Goal: Transaction & Acquisition: Purchase product/service

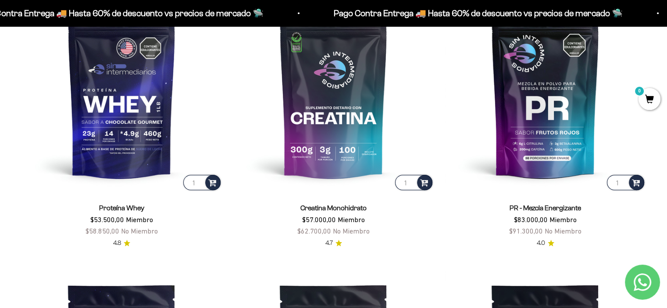
scroll to position [307, 0]
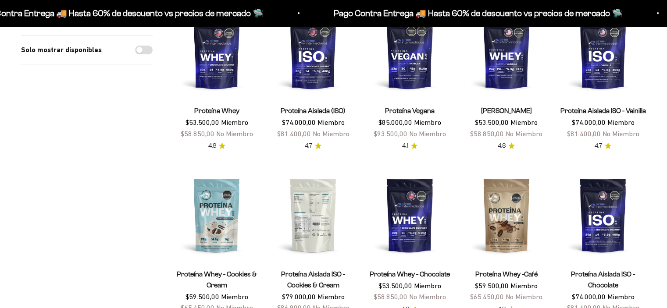
scroll to position [132, 0]
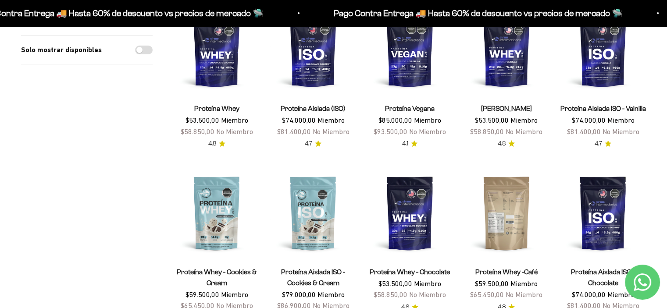
click at [489, 221] on img at bounding box center [507, 213] width 86 height 86
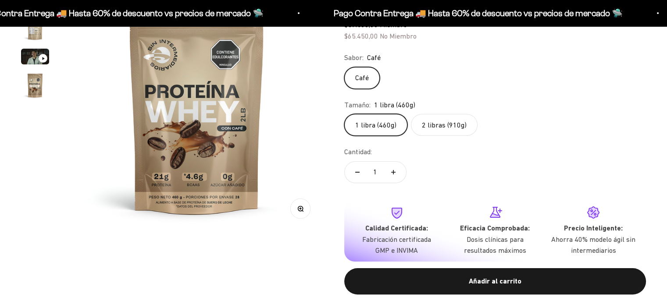
scroll to position [44, 0]
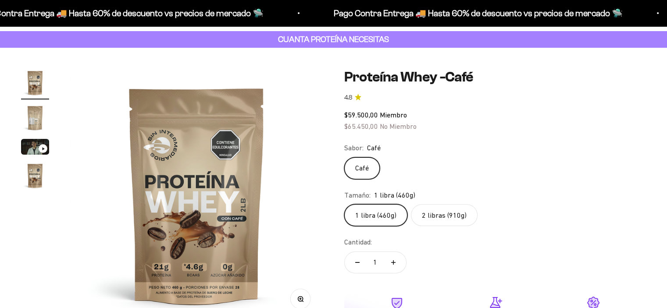
click at [36, 127] on img "Ir al artículo 2" at bounding box center [35, 118] width 28 height 28
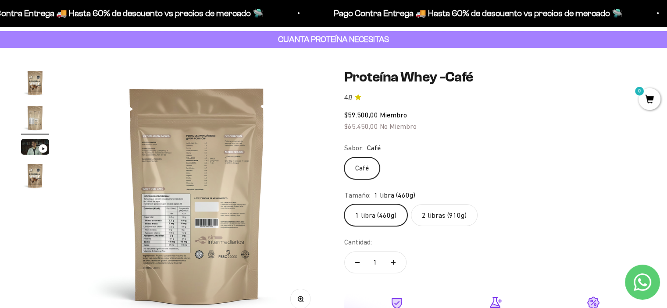
scroll to position [0, 0]
click at [196, 223] on img at bounding box center [197, 195] width 253 height 253
click at [196, 223] on media-carousel at bounding box center [196, 195] width 253 height 253
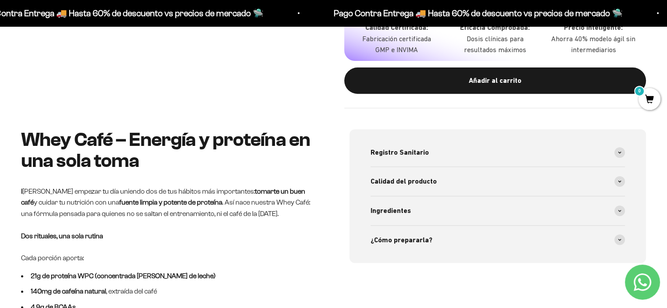
scroll to position [351, 0]
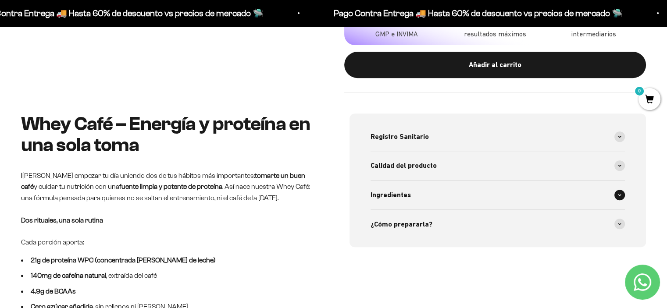
click at [389, 196] on span "Ingredientes" at bounding box center [391, 194] width 40 height 11
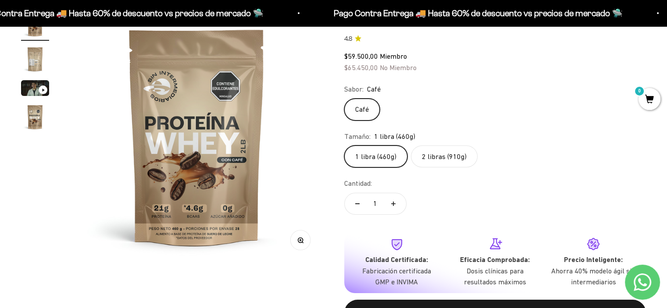
scroll to position [88, 0]
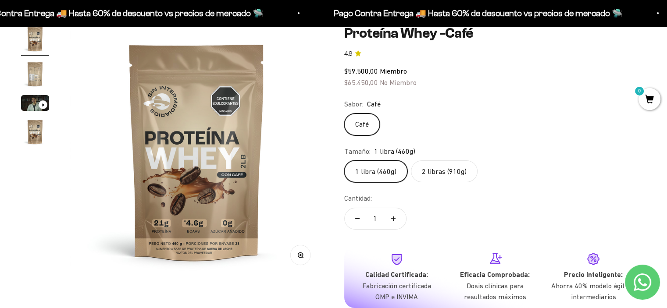
click at [32, 129] on img "Ir al artículo 4" at bounding box center [35, 132] width 28 height 28
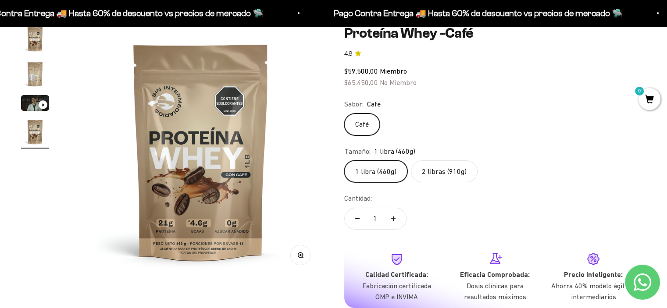
scroll to position [0, 789]
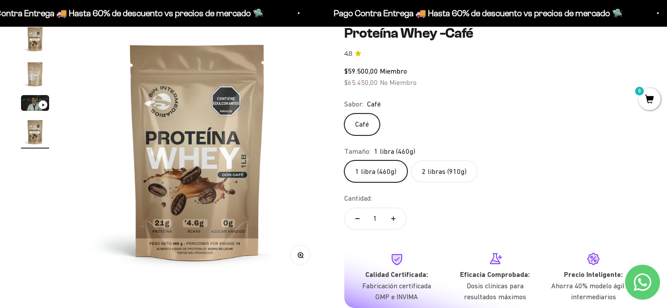
click at [35, 81] on img "Ir al artículo 2" at bounding box center [35, 74] width 28 height 28
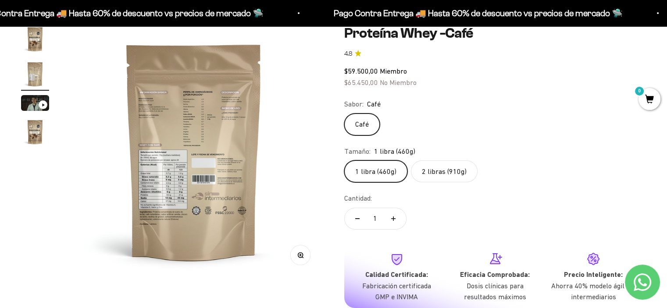
scroll to position [0, 263]
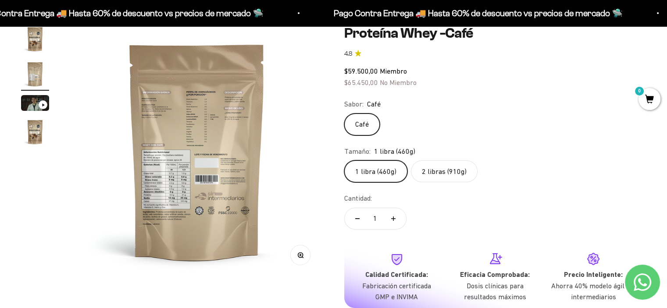
click at [169, 183] on img at bounding box center [197, 151] width 253 height 253
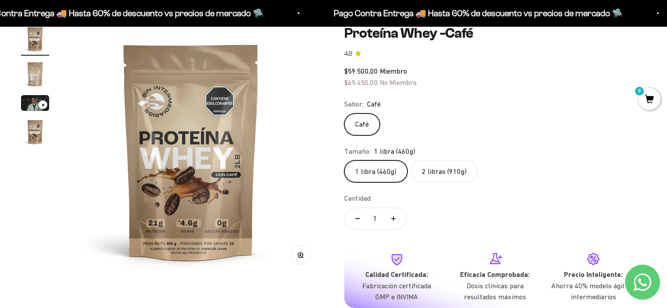
scroll to position [0, 0]
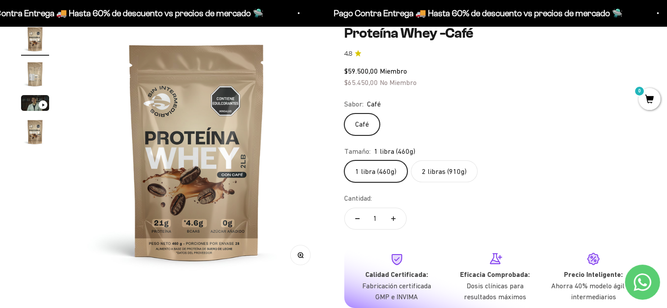
click at [35, 73] on img "Ir al artículo 2" at bounding box center [35, 74] width 28 height 28
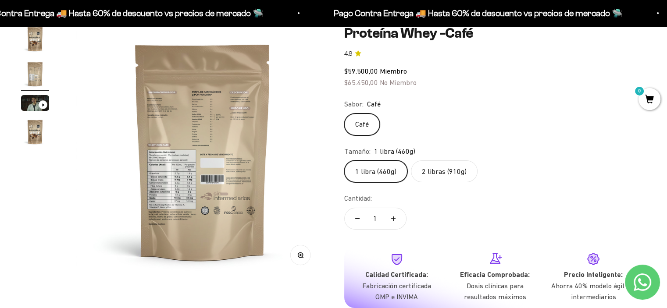
scroll to position [0, 263]
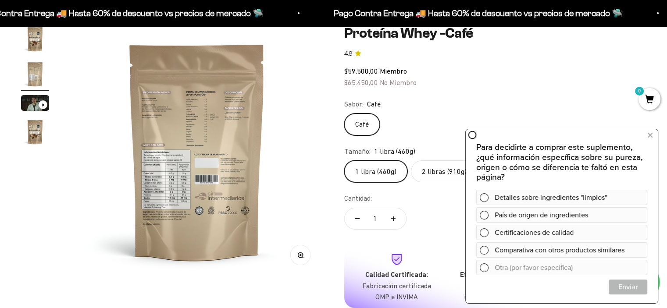
click at [444, 178] on label "2 libras (910g)" at bounding box center [444, 171] width 67 height 22
click at [344, 160] on input "2 libras (910g)" at bounding box center [344, 160] width 0 height 0
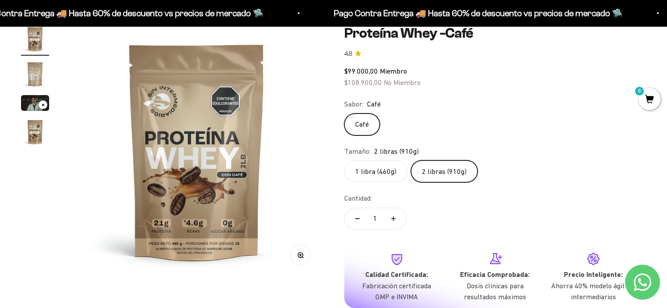
click at [38, 71] on img "Ir al artículo 2" at bounding box center [35, 74] width 28 height 28
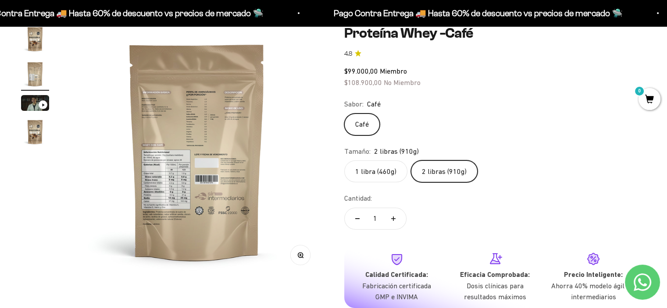
click at [35, 40] on img "Ir al artículo 1" at bounding box center [35, 39] width 28 height 28
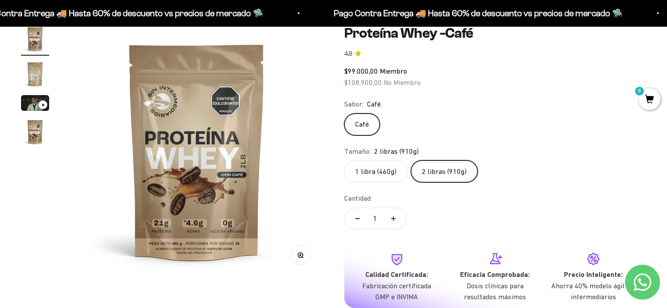
click at [38, 79] on img "Ir al artículo 2" at bounding box center [35, 74] width 28 height 28
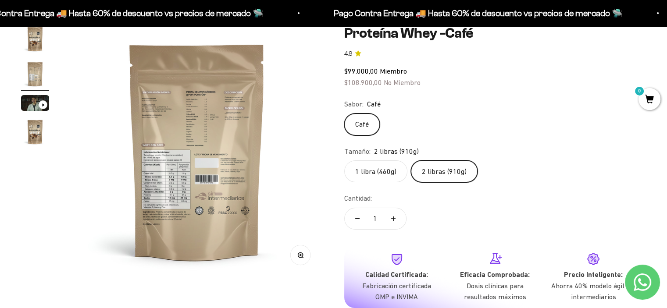
click at [38, 33] on img "Ir al artículo 1" at bounding box center [35, 39] width 28 height 28
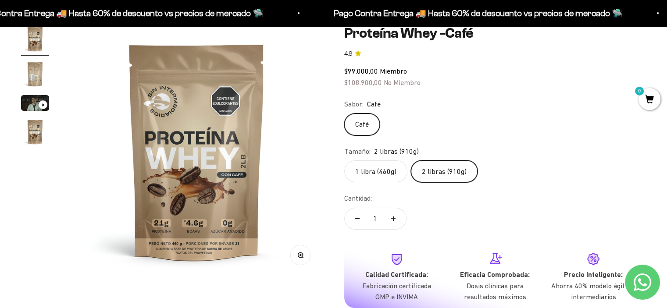
click at [40, 80] on img "Ir al artículo 2" at bounding box center [35, 74] width 28 height 28
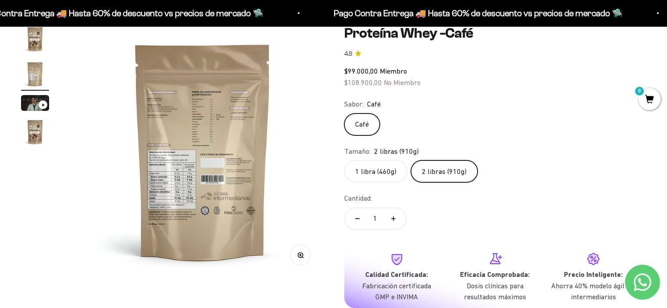
scroll to position [0, 263]
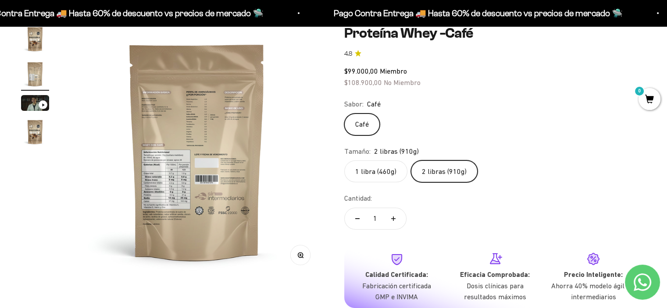
click at [170, 201] on img at bounding box center [197, 151] width 253 height 253
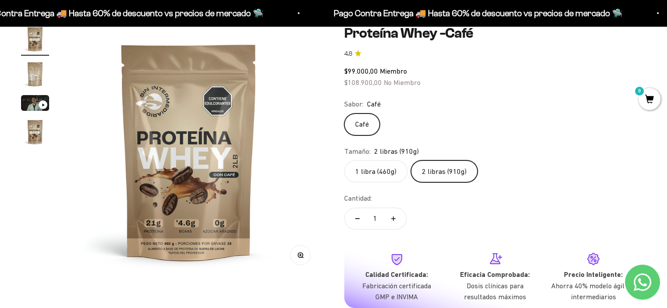
scroll to position [0, 0]
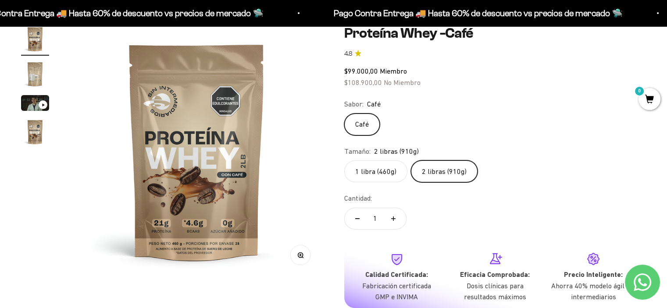
click at [37, 78] on img "Ir al artículo 2" at bounding box center [35, 74] width 28 height 28
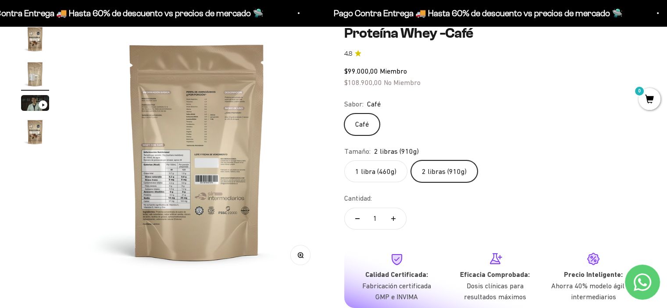
scroll to position [0, 263]
click at [305, 258] on button "Zoom" at bounding box center [300, 255] width 20 height 20
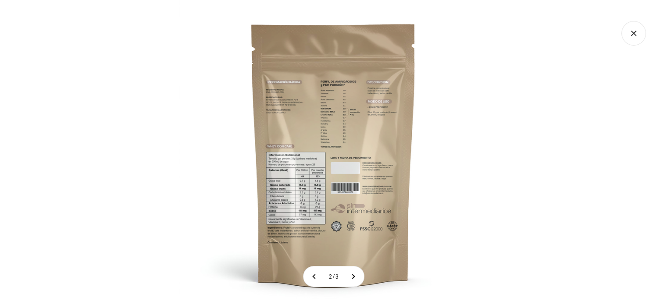
click at [310, 222] on img at bounding box center [333, 154] width 308 height 308
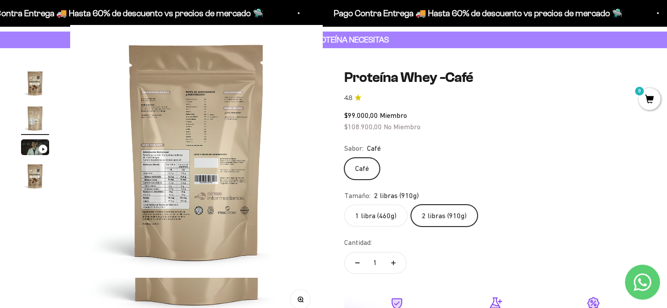
scroll to position [0, 0]
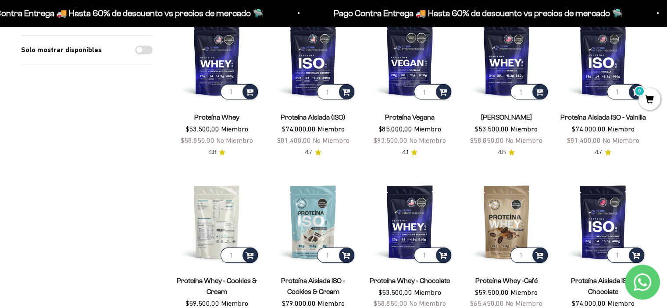
scroll to position [44, 0]
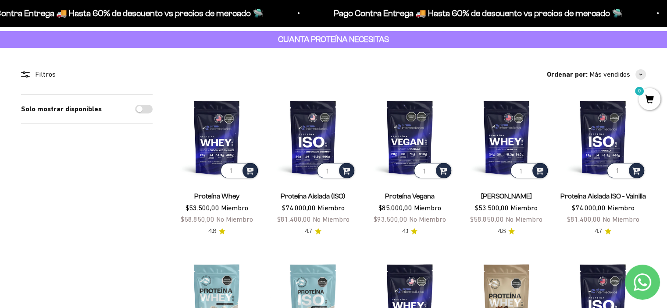
click at [88, 109] on label "Solo mostrar disponibles" at bounding box center [61, 108] width 81 height 11
click at [135, 109] on input "Solo mostrar disponibles" at bounding box center [144, 109] width 18 height 9
checkbox input "true"
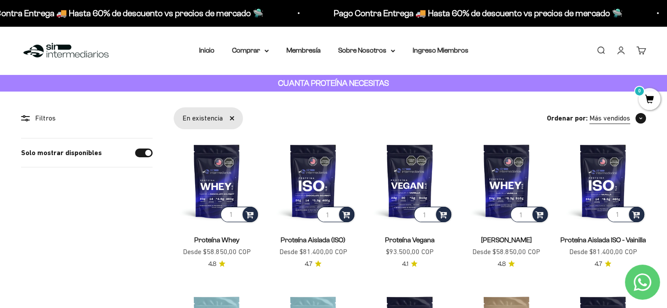
click at [639, 121] on span "button" at bounding box center [640, 118] width 11 height 11
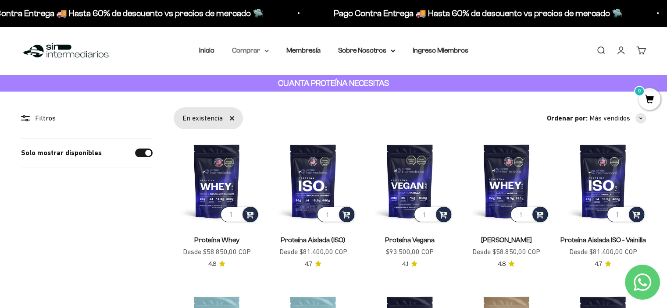
click at [255, 47] on summary "Comprar" at bounding box center [250, 50] width 37 height 11
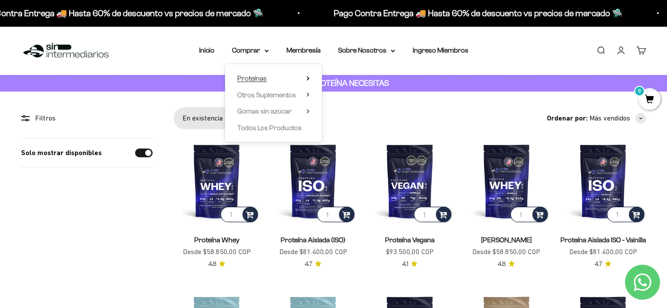
click at [257, 77] on span "Proteínas" at bounding box center [251, 78] width 29 height 7
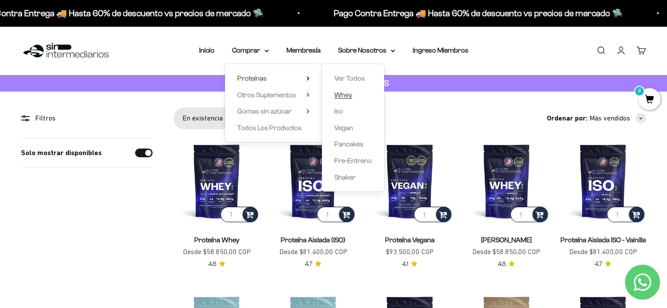
click at [346, 94] on span "Whey" at bounding box center [343, 94] width 18 height 7
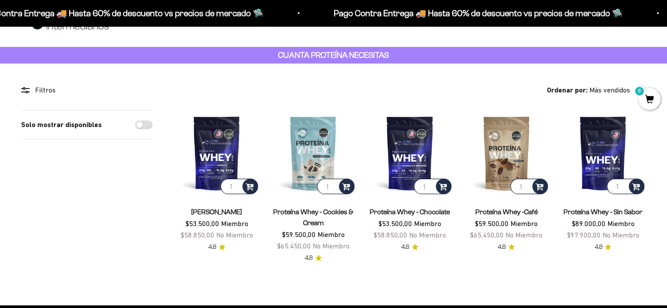
scroll to position [44, 0]
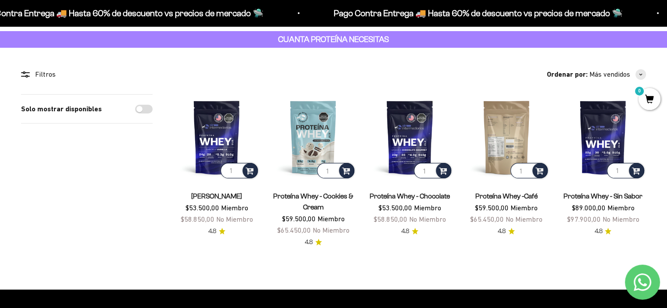
click at [508, 140] on img at bounding box center [507, 137] width 86 height 86
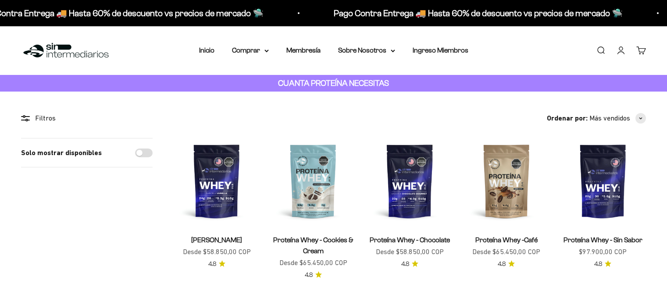
scroll to position [44, 0]
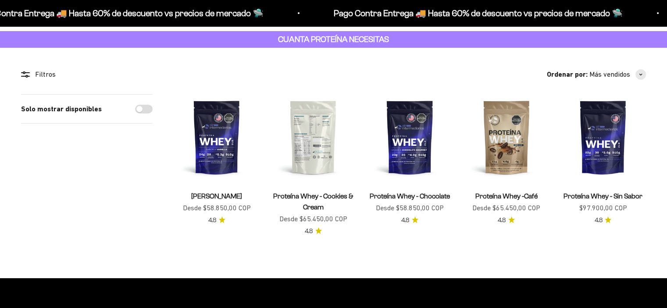
click at [303, 145] on img at bounding box center [313, 137] width 86 height 86
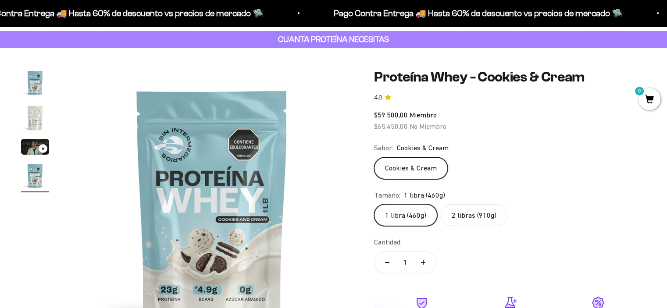
click at [465, 218] on label "2 libras (910g)" at bounding box center [474, 215] width 67 height 22
click at [374, 204] on input "2 libras (910g)" at bounding box center [374, 204] width 0 height 0
radio input "true"
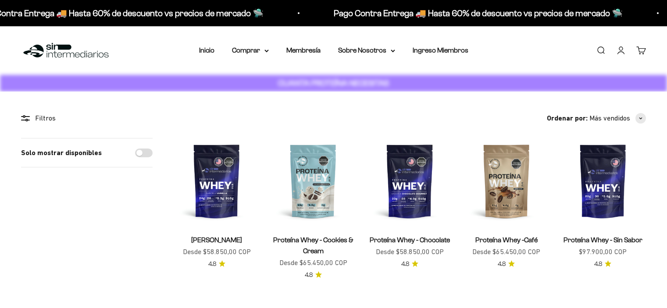
scroll to position [44, 0]
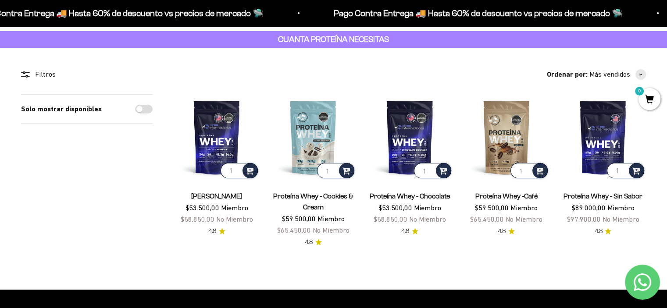
click at [337, 38] on strong "CUANTA PROTEÍNA NECESITAS" at bounding box center [333, 39] width 111 height 9
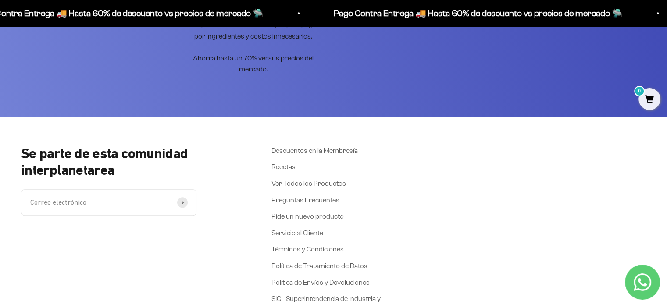
scroll to position [702, 0]
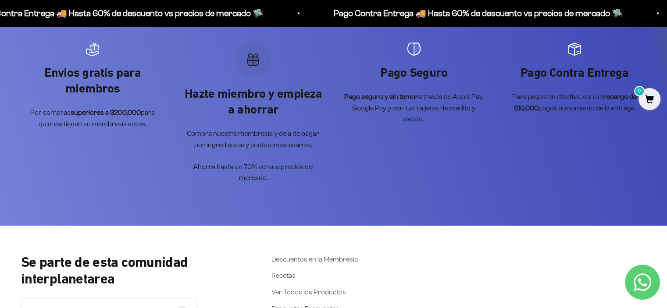
click at [252, 55] on icon "Artículo 2 de 4" at bounding box center [253, 60] width 14 height 14
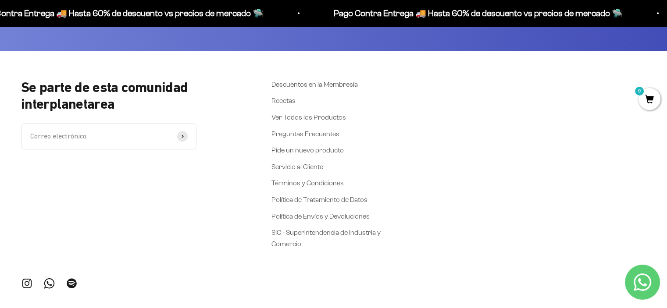
scroll to position [877, 0]
click at [296, 83] on link "Descuentos en la Membresía" at bounding box center [314, 83] width 86 height 11
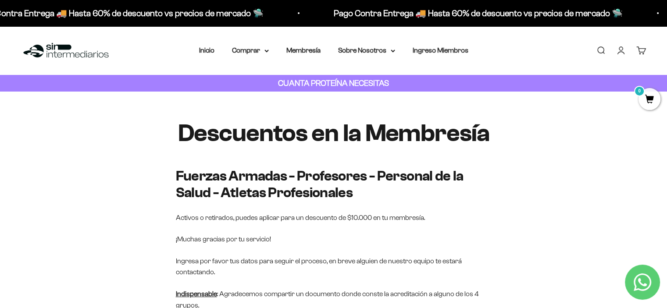
click at [83, 55] on img at bounding box center [66, 50] width 90 height 19
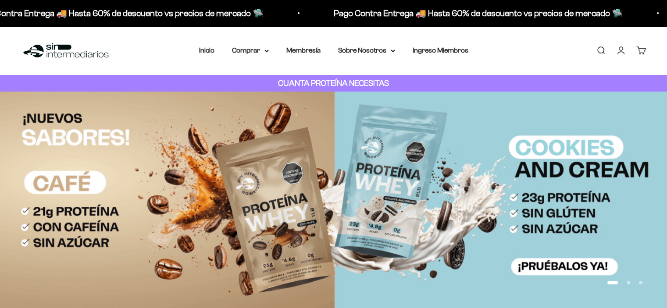
click at [428, 50] on link "Ingreso Miembros" at bounding box center [441, 49] width 56 height 7
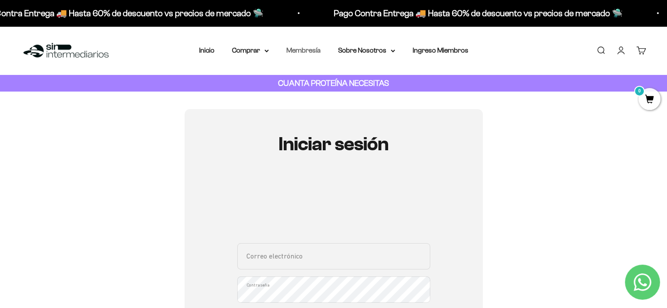
click at [307, 50] on link "Membresía" at bounding box center [303, 49] width 34 height 7
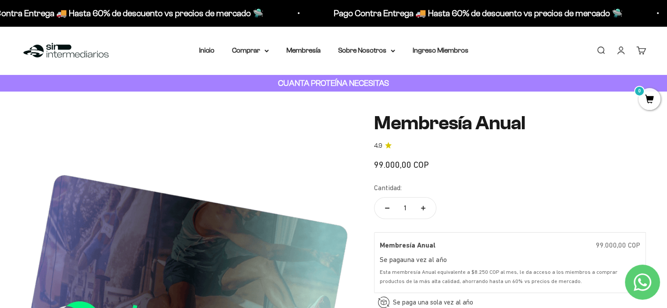
click at [262, 57] on div "Menú Buscar Inicio Comprar Proteínas Ver Todos Whey Iso Vegan Pancakes Pre-Entr…" at bounding box center [333, 50] width 667 height 49
click at [262, 49] on summary "Comprar" at bounding box center [250, 50] width 37 height 11
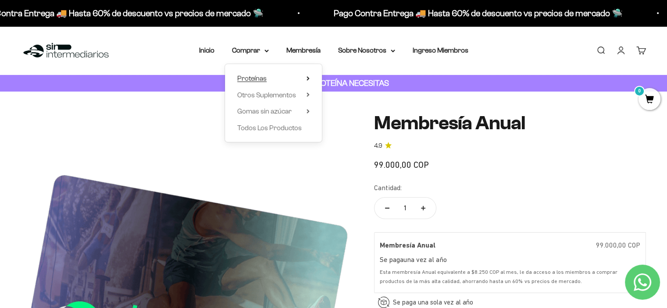
click at [247, 77] on span "Proteínas" at bounding box center [251, 78] width 29 height 7
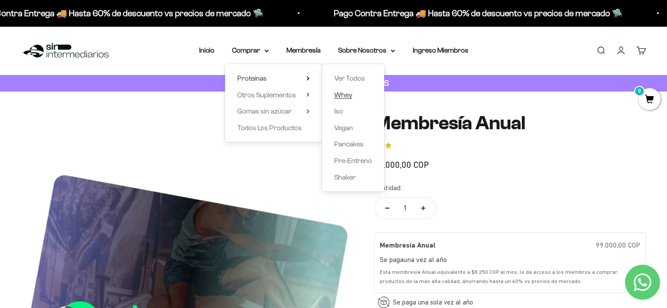
click at [340, 98] on span "Whey" at bounding box center [343, 94] width 18 height 7
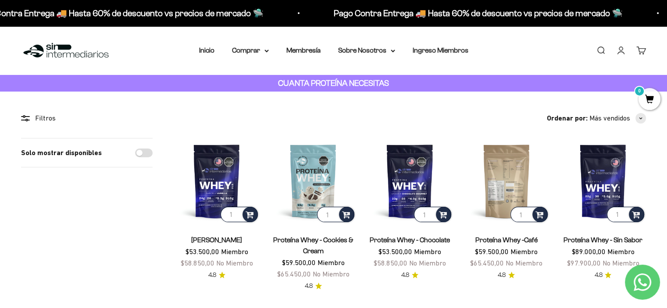
click at [481, 168] on img at bounding box center [507, 181] width 86 height 86
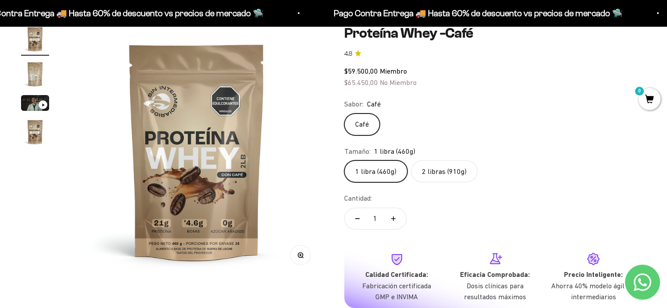
click at [435, 175] on label "2 libras (910g)" at bounding box center [444, 171] width 67 height 22
click at [344, 160] on input "2 libras (910g)" at bounding box center [344, 160] width 0 height 0
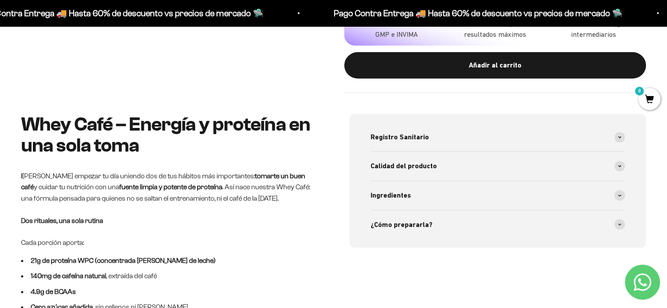
scroll to position [351, 0]
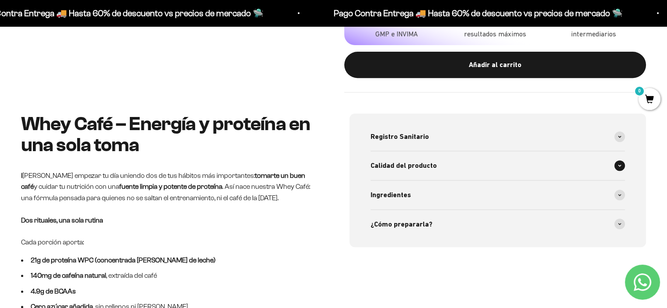
click at [401, 160] on span "Calidad del producto" at bounding box center [404, 165] width 66 height 11
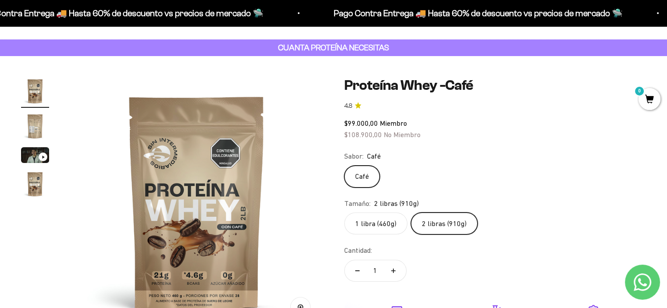
scroll to position [0, 0]
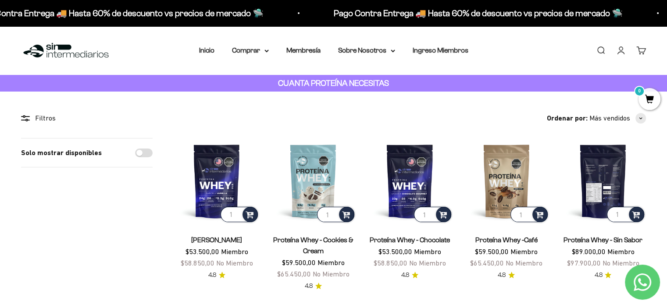
click at [606, 180] on img at bounding box center [603, 181] width 86 height 86
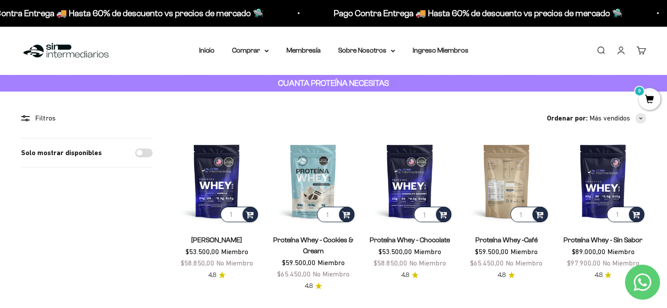
click at [496, 203] on img at bounding box center [507, 181] width 86 height 86
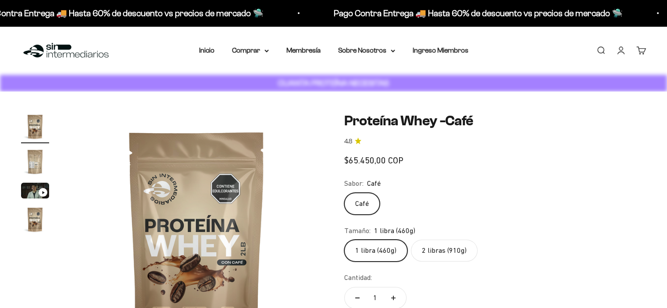
click at [432, 256] on label "2 libras (910g)" at bounding box center [444, 251] width 67 height 22
click at [344, 240] on input "2 libras (910g)" at bounding box center [344, 239] width 0 height 0
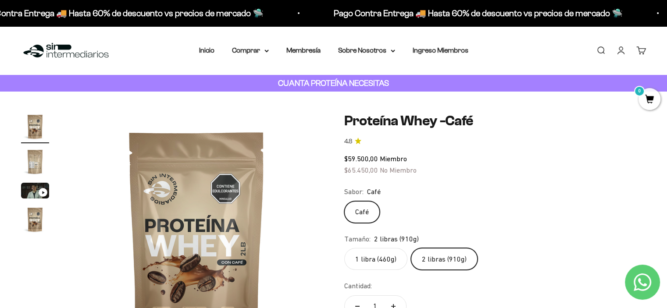
click at [435, 261] on label "2 libras (910g)" at bounding box center [444, 259] width 67 height 22
click at [344, 248] on input "2 libras (910g)" at bounding box center [344, 248] width 0 height 0
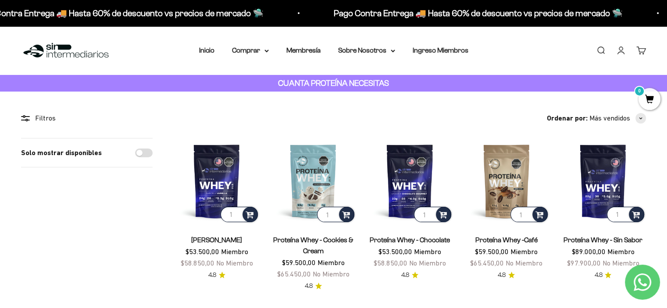
click at [202, 253] on span "$53.500,00" at bounding box center [202, 252] width 34 height 8
click at [205, 178] on img at bounding box center [217, 181] width 86 height 86
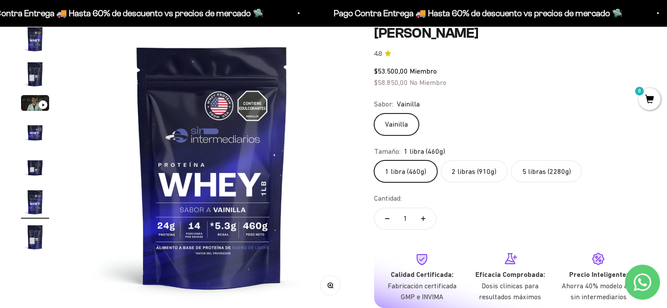
click at [538, 174] on label "5 libras (2280g)" at bounding box center [546, 171] width 71 height 22
click at [374, 160] on input "5 libras (2280g)" at bounding box center [374, 160] width 0 height 0
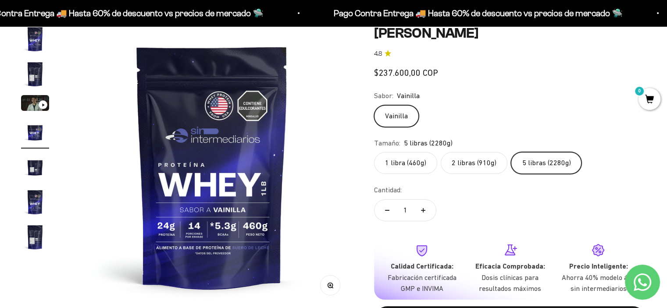
scroll to position [0, 881]
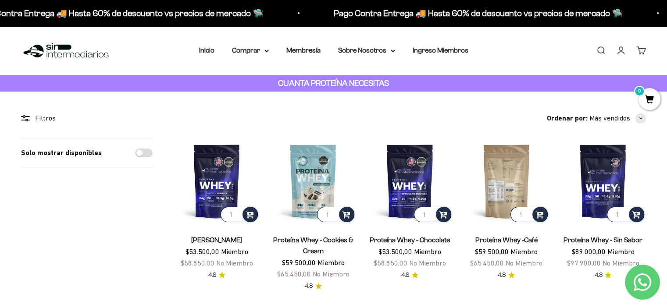
click at [491, 188] on img at bounding box center [507, 181] width 86 height 86
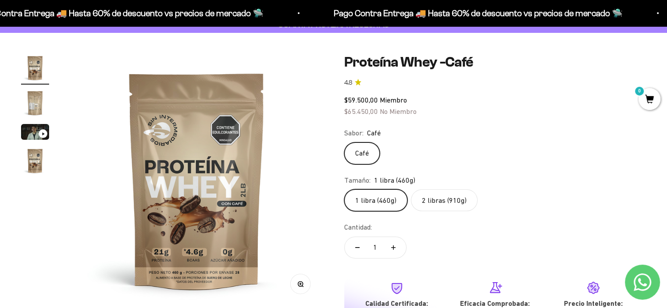
scroll to position [44, 0]
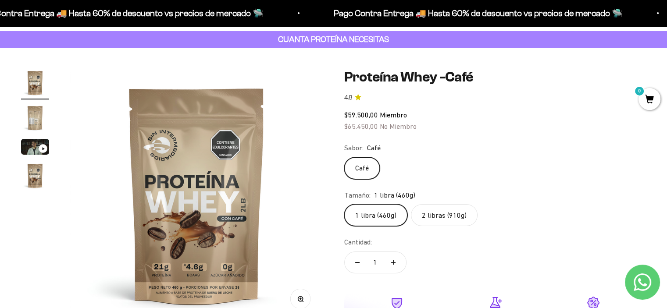
click at [426, 218] on label "2 libras (910g)" at bounding box center [444, 215] width 67 height 22
click at [344, 204] on input "2 libras (910g)" at bounding box center [344, 204] width 0 height 0
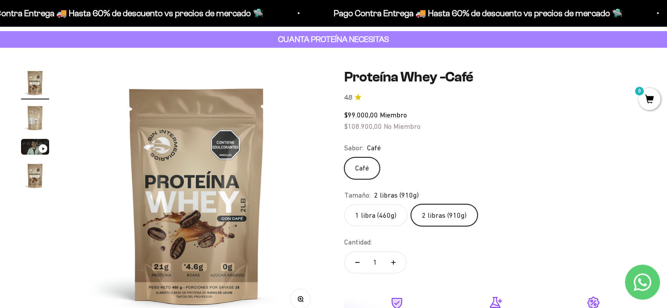
click at [368, 213] on label "1 libra (460g)" at bounding box center [375, 215] width 63 height 22
click at [344, 204] on input "1 libra (460g)" at bounding box center [344, 204] width 0 height 0
